Goal: Task Accomplishment & Management: Complete application form

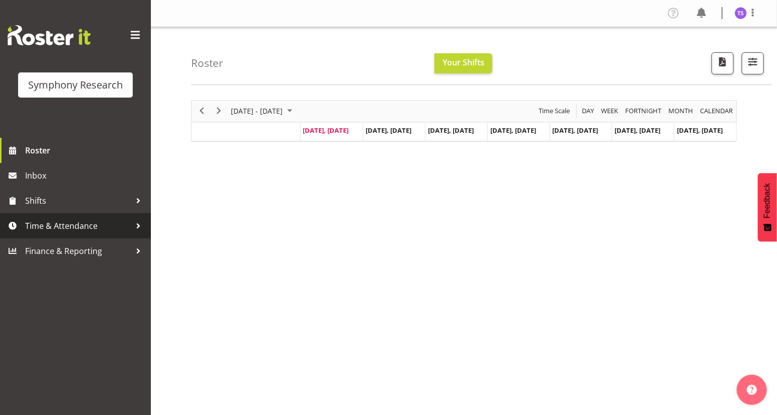
click at [81, 223] on span "Time & Attendance" at bounding box center [78, 225] width 106 height 15
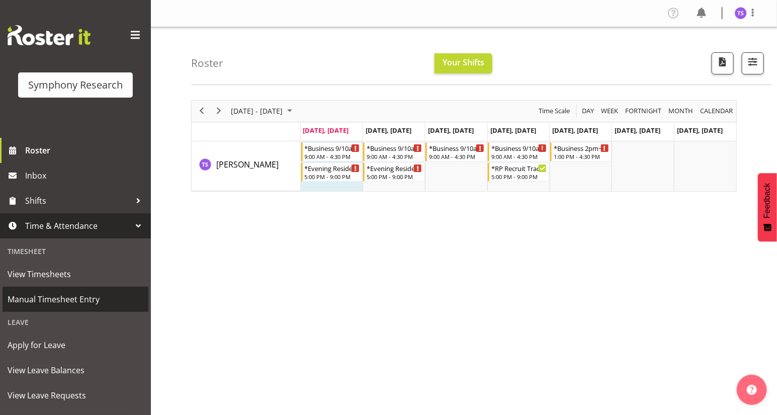
click at [70, 299] on span "Manual Timesheet Entry" at bounding box center [76, 299] width 136 height 15
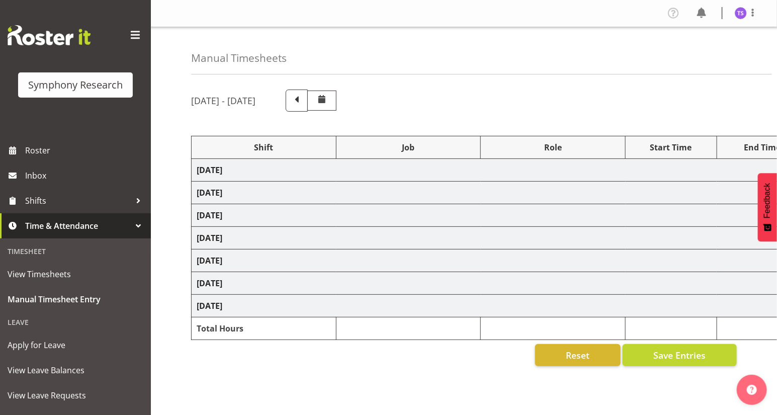
select select "81561"
select select "10587"
select select "47"
select select "81561"
select select "10587"
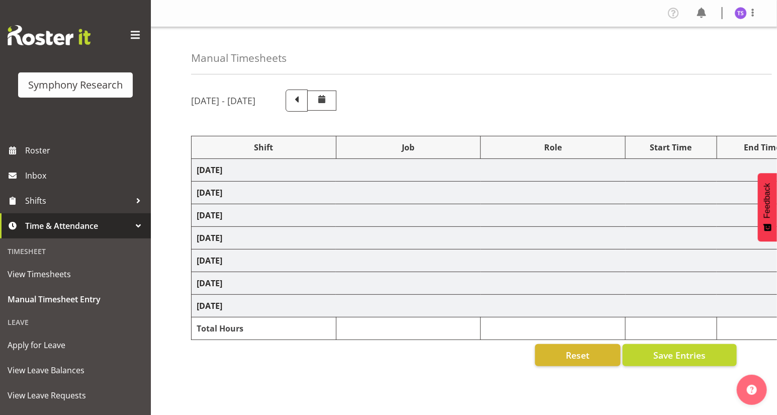
select select "47"
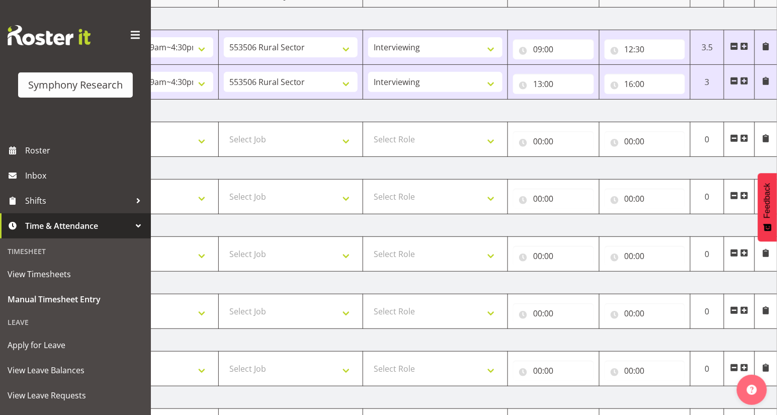
scroll to position [149, 0]
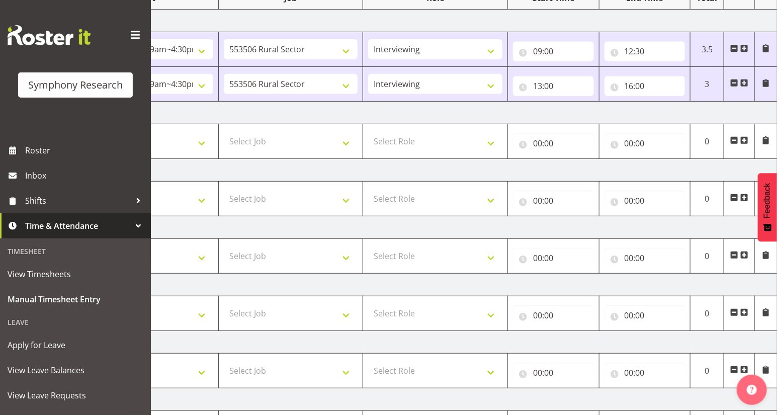
click at [744, 79] on span at bounding box center [744, 83] width 8 height 8
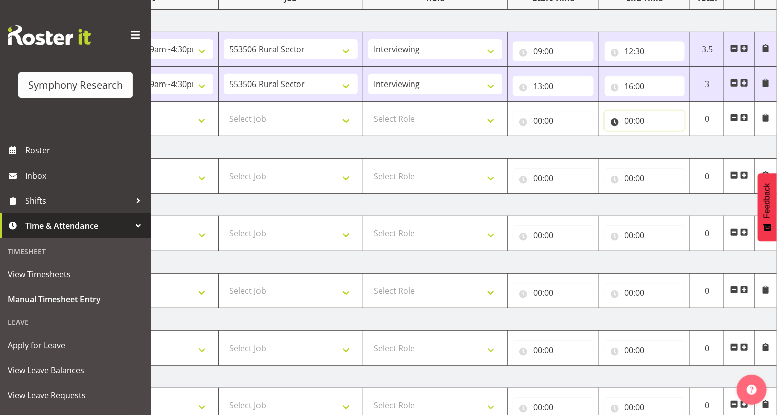
click at [628, 124] on input "00:00" at bounding box center [644, 121] width 81 height 20
click at [671, 149] on select "00 01 02 03 04 05 06 07 08 09 10 11 12 13 14 15 16 17 18 19 20 21 22 23" at bounding box center [672, 147] width 23 height 20
select select "20"
click at [661, 137] on select "00 01 02 03 04 05 06 07 08 09 10 11 12 13 14 15 16 17 18 19 20 21 22 23" at bounding box center [672, 147] width 23 height 20
type input "20:00"
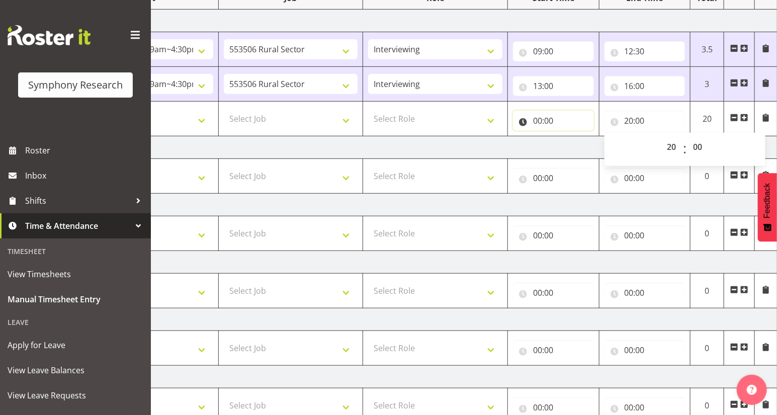
click at [537, 121] on input "00:00" at bounding box center [553, 121] width 81 height 20
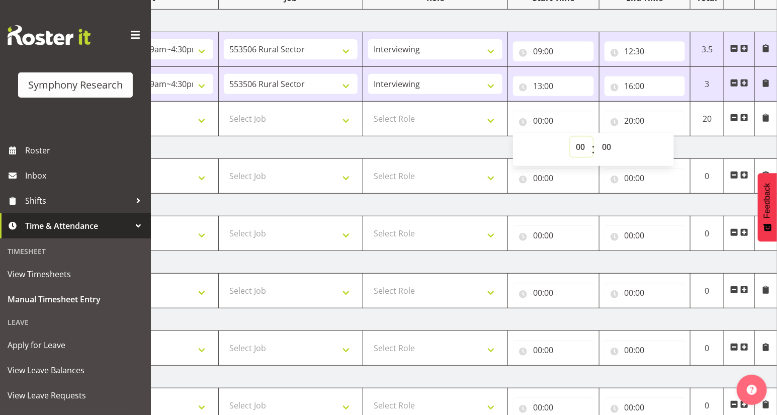
click at [579, 144] on select "00 01 02 03 04 05 06 07 08 09 10 11 12 13 14 15 16 17 18 19 20 21 22 23" at bounding box center [581, 147] width 23 height 20
select select "17"
click at [570, 137] on select "00 01 02 03 04 05 06 07 08 09 10 11 12 13 14 15 16 17 18 19 20 21 22 23" at bounding box center [581, 147] width 23 height 20
type input "17:00"
click at [489, 120] on select "Select Role Briefing Interviewing" at bounding box center [435, 119] width 134 height 20
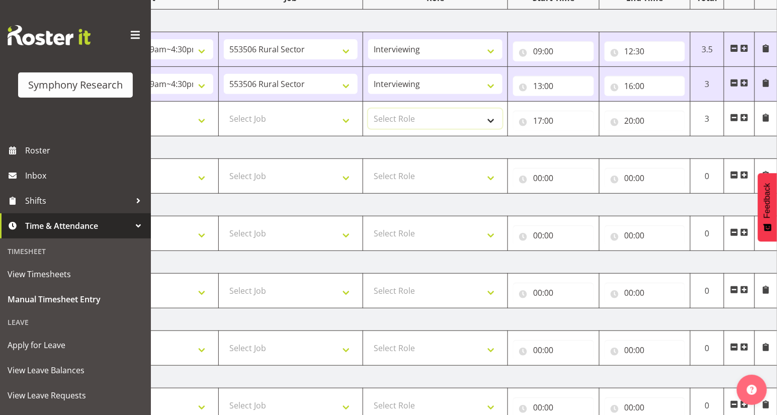
select select "47"
click at [368, 109] on select "Select Role Briefing Interviewing" at bounding box center [435, 119] width 134 height 20
click at [344, 121] on select "Select Job 550060 IF Admin 553492 World Poll Aus Wave 2 Main 2025 553493 World …" at bounding box center [291, 119] width 134 height 20
select select "10587"
click at [224, 109] on select "Select Job 550060 IF Admin 553492 World Poll Aus Wave 2 Main 2025 553493 World …" at bounding box center [291, 119] width 134 height 20
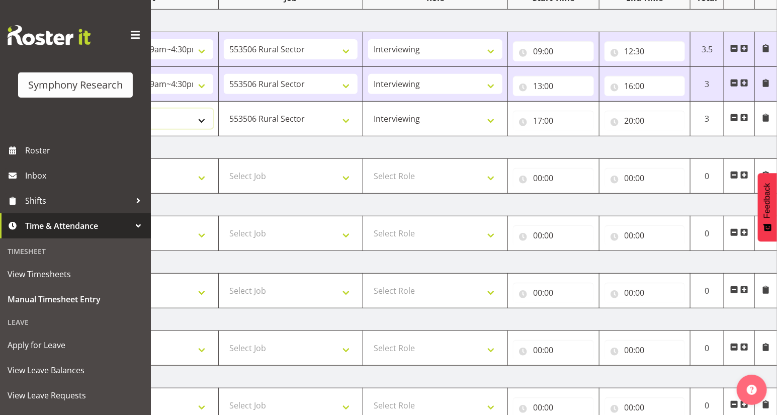
click at [199, 120] on select "Select Shift !!Weekend Residential (Roster IT Shift Label) *Business 9/10am ~ 4…" at bounding box center [146, 119] width 134 height 20
select select "81298"
click at [79, 109] on select "Select Shift !!Weekend Residential (Roster IT Shift Label) *Business 9/10am ~ 4…" at bounding box center [146, 119] width 134 height 20
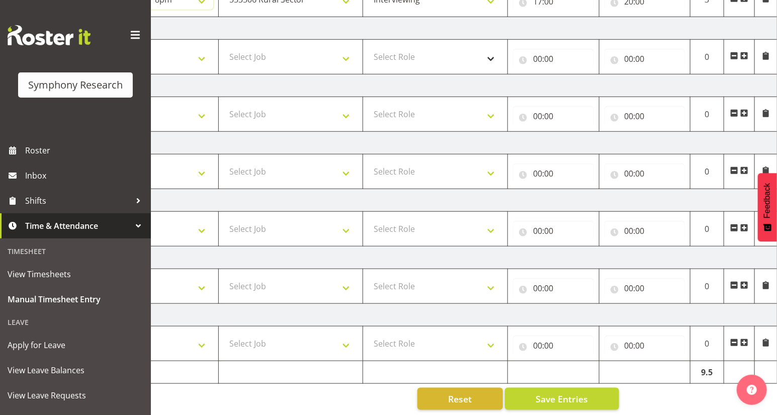
scroll to position [275, 0]
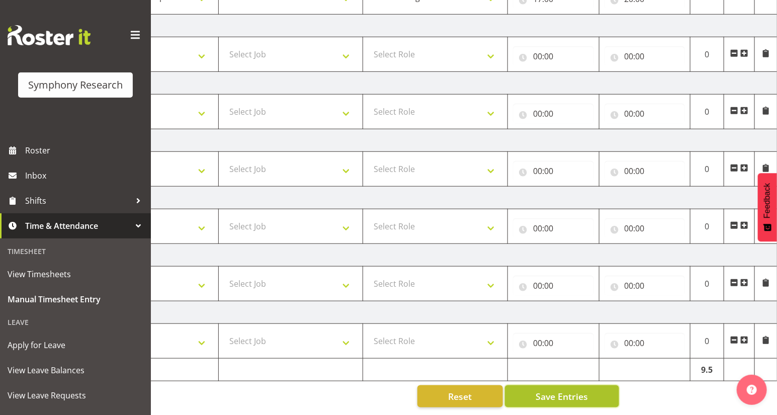
click at [553, 390] on span "Save Entries" at bounding box center [561, 396] width 52 height 13
